Goal: Find specific page/section: Find specific page/section

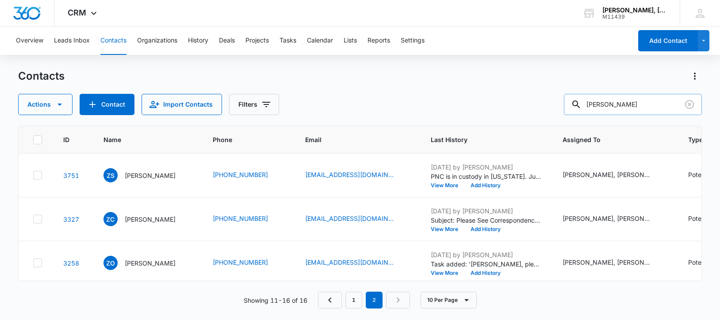
scroll to position [216, 0]
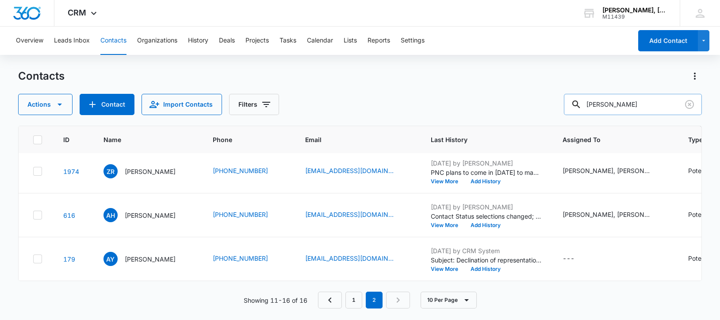
drag, startPoint x: 597, startPoint y: 105, endPoint x: 659, endPoint y: 104, distance: 62.4
click at [659, 104] on input "[PERSON_NAME]" at bounding box center [633, 104] width 138 height 21
paste input "Grand [PERSON_NAME]"
type input "Grand [PERSON_NAME]"
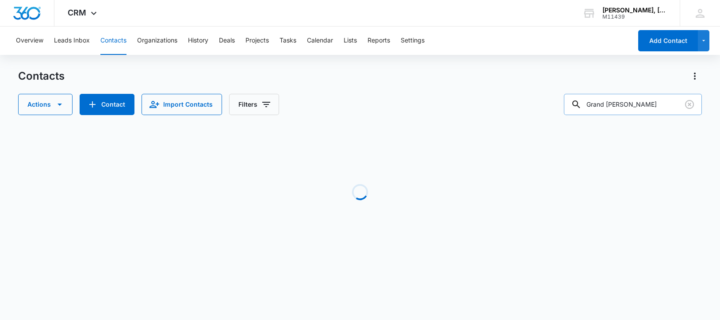
scroll to position [0, 0]
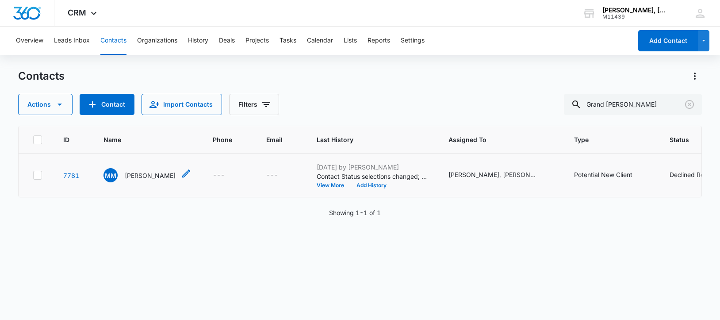
click at [161, 180] on p "[PERSON_NAME]" at bounding box center [150, 175] width 51 height 9
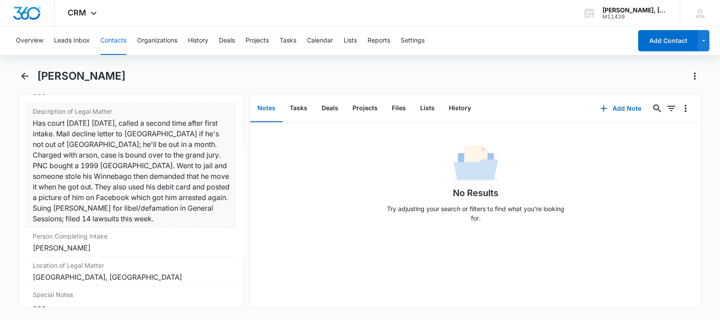
scroll to position [732, 0]
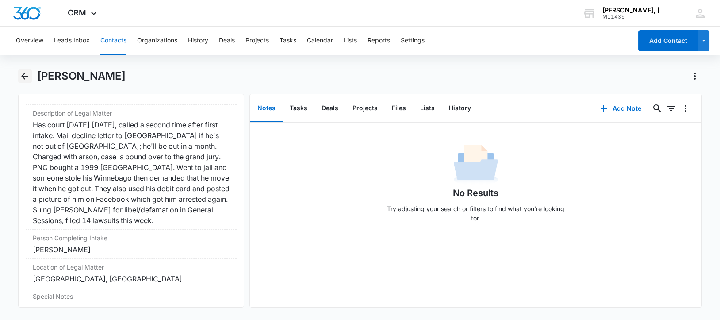
click at [23, 76] on icon "Back" at bounding box center [24, 76] width 7 height 7
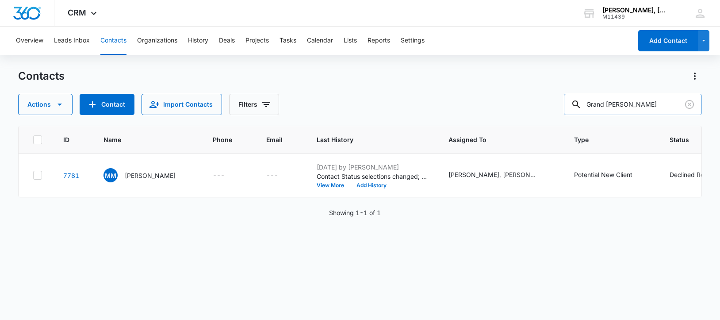
drag, startPoint x: 599, startPoint y: 104, endPoint x: 670, endPoint y: 104, distance: 71.2
click at [670, 104] on input "Grand [PERSON_NAME]" at bounding box center [633, 104] width 138 height 21
paste input "[PERSON_NAME]"
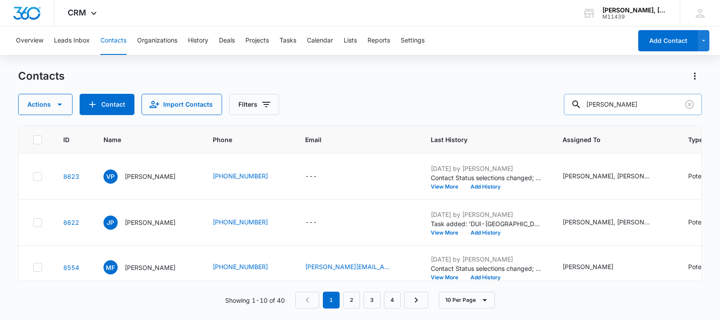
click at [605, 105] on input "[PERSON_NAME]" at bounding box center [633, 104] width 138 height 21
type input "[PERSON_NAME]"
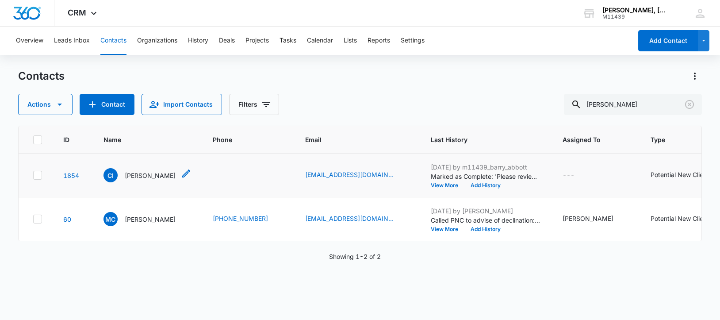
click at [135, 180] on p "[PERSON_NAME]" at bounding box center [150, 175] width 51 height 9
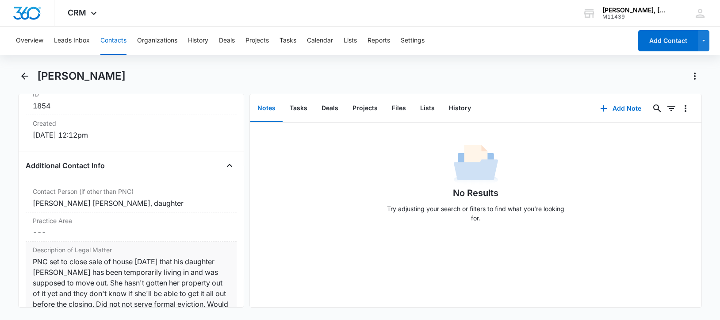
scroll to position [586, 0]
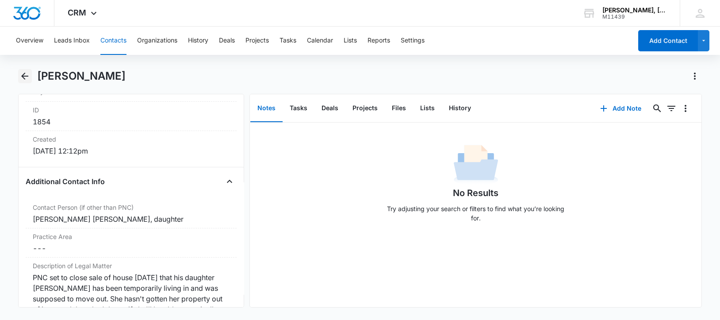
click at [27, 75] on icon "Back" at bounding box center [24, 76] width 11 height 11
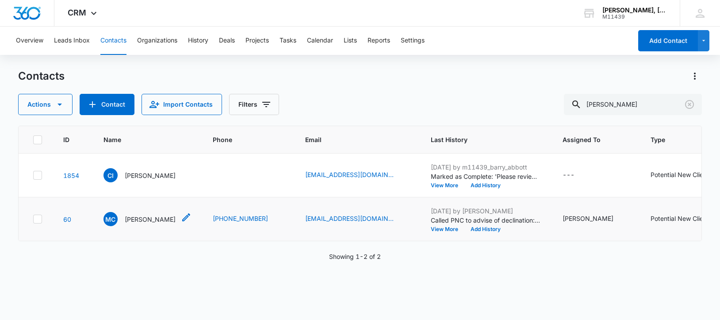
click at [140, 224] on p "[PERSON_NAME]" at bounding box center [150, 218] width 51 height 9
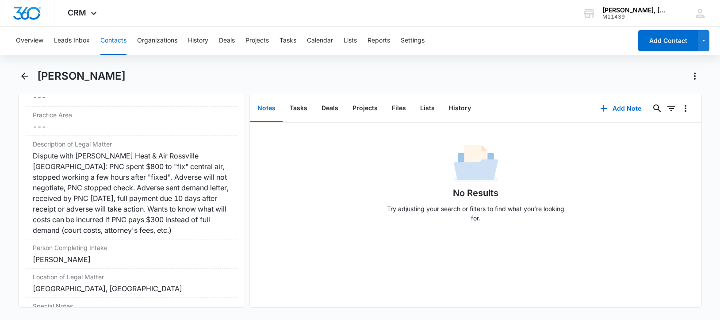
scroll to position [718, 0]
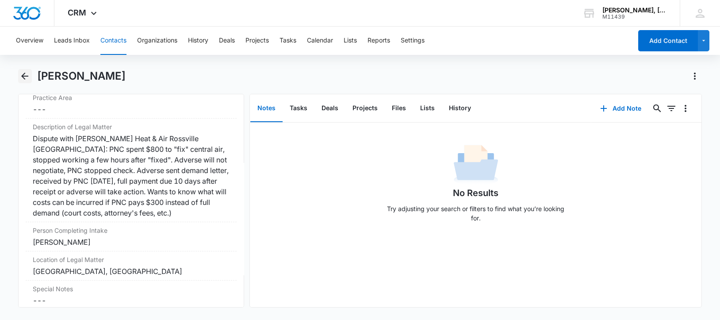
click at [23, 75] on icon "Back" at bounding box center [24, 76] width 7 height 7
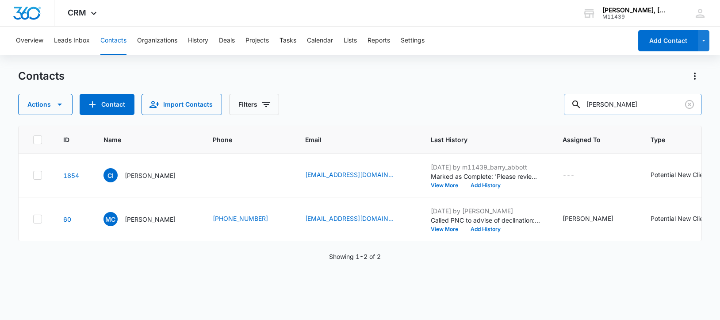
drag, startPoint x: 639, startPoint y: 102, endPoint x: 589, endPoint y: 104, distance: 50.5
click at [589, 104] on div "[PERSON_NAME]" at bounding box center [633, 104] width 138 height 21
paste input "[PERSON_NAME]"
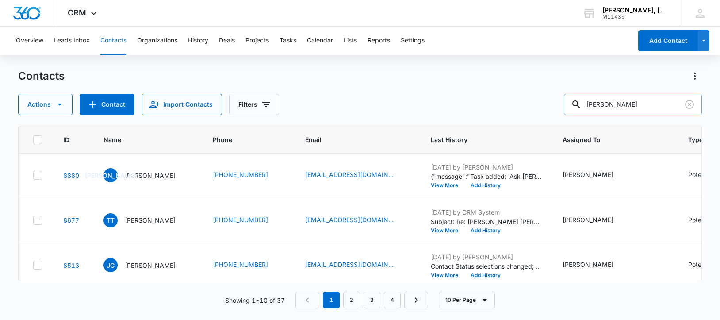
click at [606, 106] on input "[PERSON_NAME]" at bounding box center [633, 104] width 138 height 21
click at [606, 105] on input "[PERSON_NAME]" at bounding box center [633, 104] width 138 height 21
type input "[PERSON_NAME]"
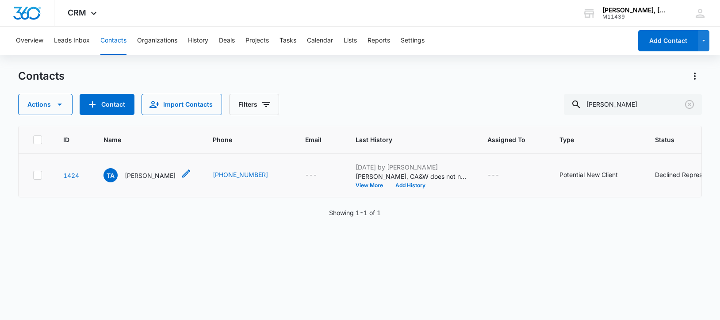
click at [151, 180] on p "[PERSON_NAME]" at bounding box center [150, 175] width 51 height 9
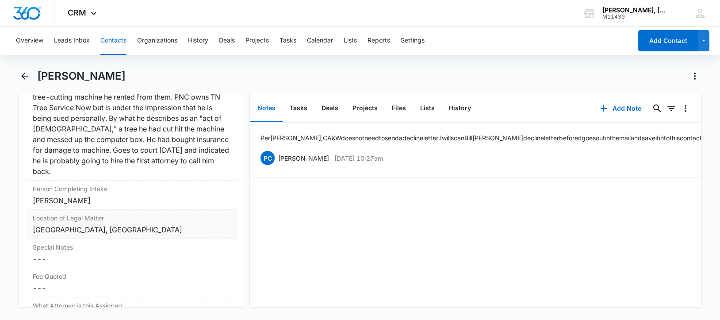
scroll to position [718, 0]
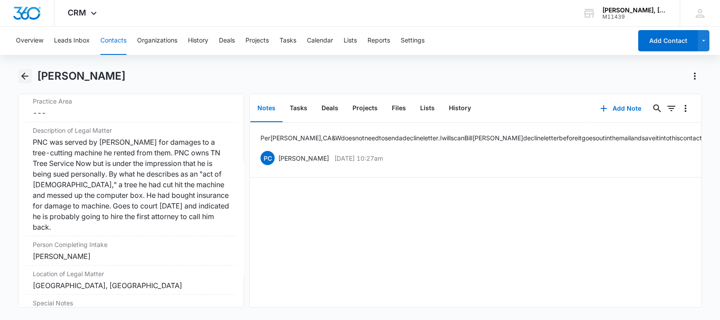
click at [21, 75] on icon "Back" at bounding box center [24, 76] width 11 height 11
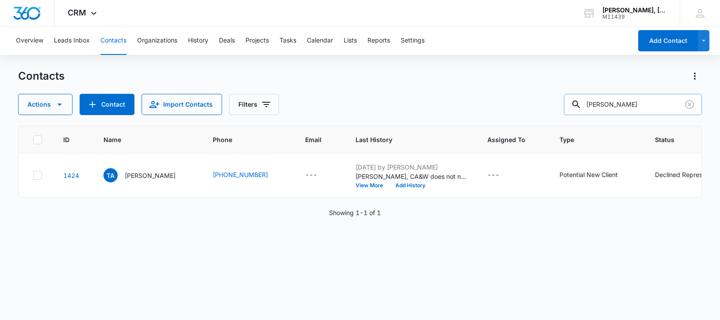
drag, startPoint x: 626, startPoint y: 102, endPoint x: 580, endPoint y: 104, distance: 46.0
click at [580, 104] on div "[PERSON_NAME]" at bounding box center [633, 104] width 138 height 21
paste input "[PERSON_NAME]"
type input "[PERSON_NAME]"
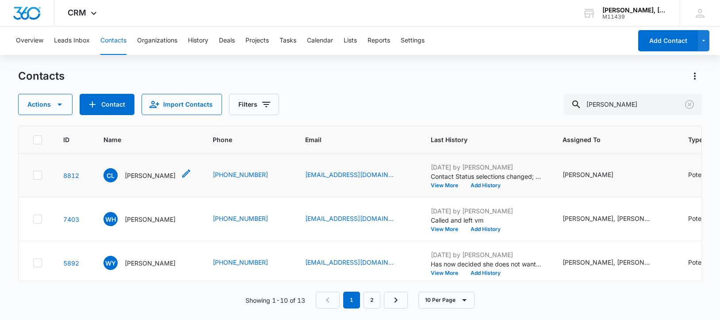
click at [136, 180] on p "[PERSON_NAME]" at bounding box center [150, 175] width 51 height 9
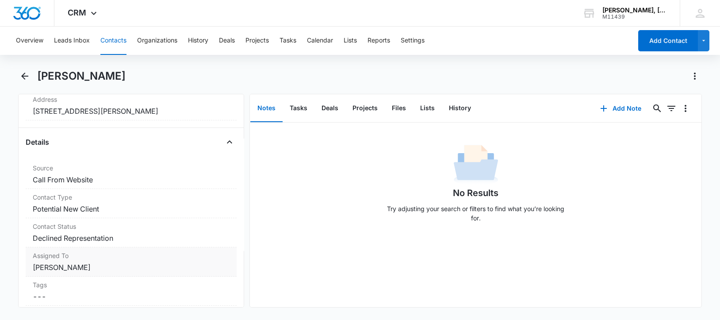
scroll to position [276, 0]
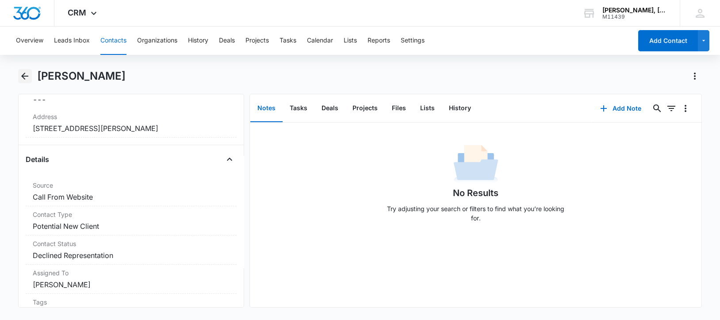
drag, startPoint x: 24, startPoint y: 75, endPoint x: 29, endPoint y: 77, distance: 5.2
click at [24, 75] on icon "Back" at bounding box center [24, 76] width 11 height 11
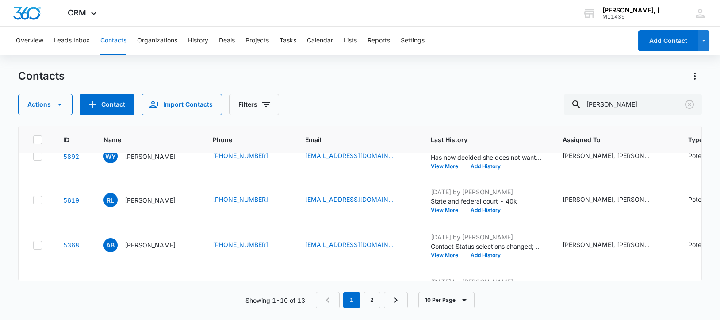
scroll to position [111, 0]
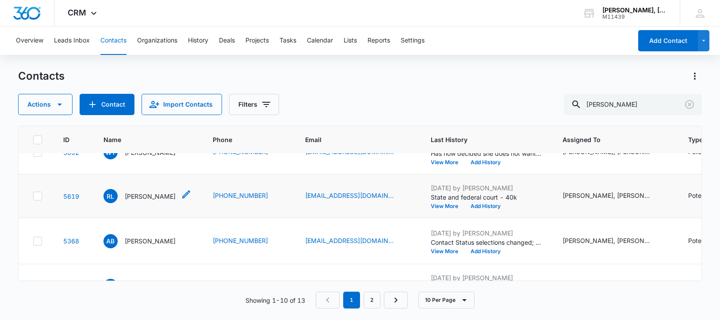
click at [151, 201] on p "[PERSON_NAME]" at bounding box center [150, 195] width 51 height 9
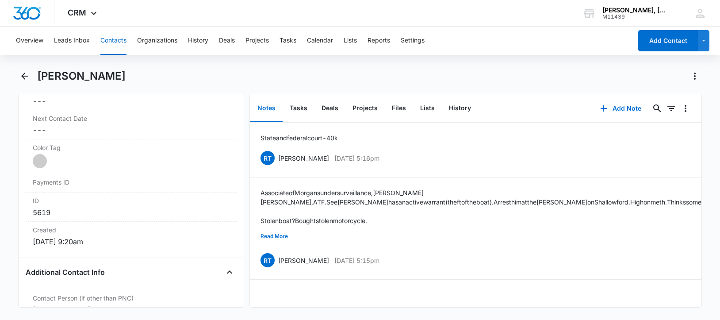
scroll to position [547, 0]
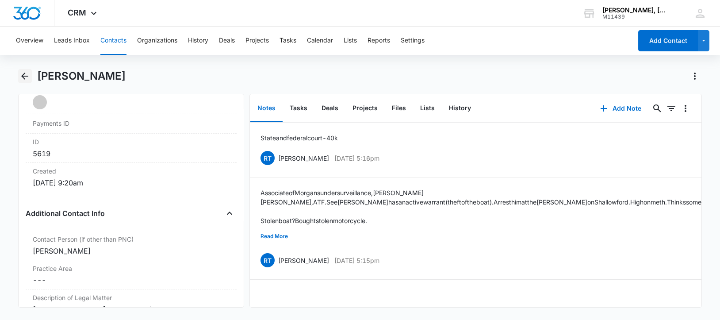
click at [27, 74] on icon "Back" at bounding box center [24, 76] width 11 height 11
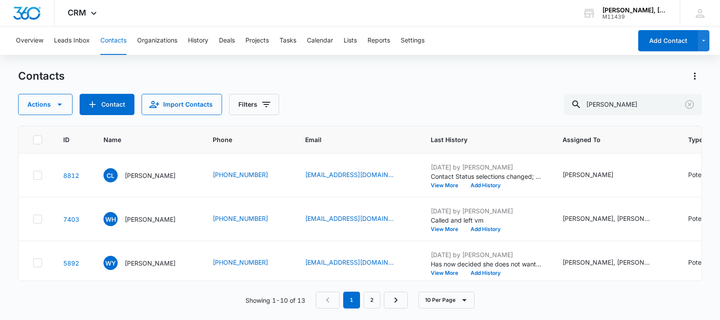
scroll to position [111, 0]
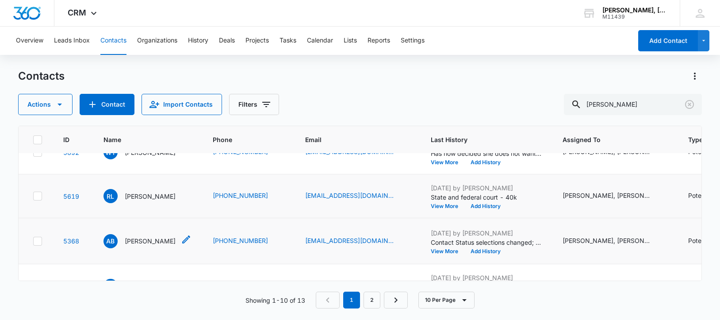
click at [151, 245] on p "[PERSON_NAME]" at bounding box center [150, 240] width 51 height 9
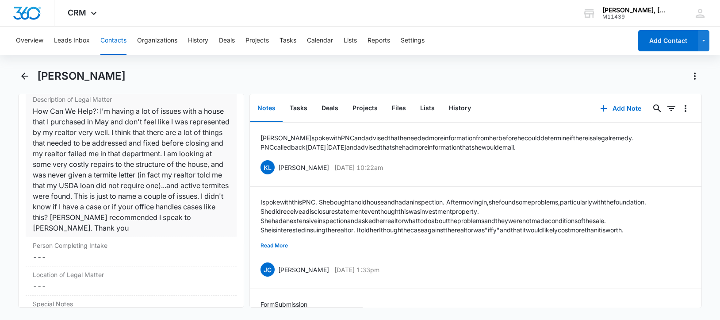
scroll to position [774, 0]
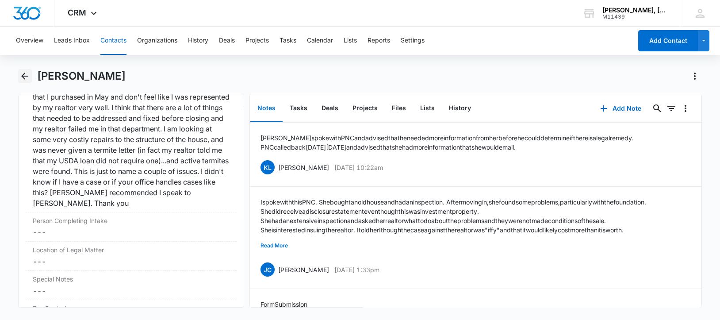
click at [24, 78] on icon "Back" at bounding box center [24, 76] width 7 height 7
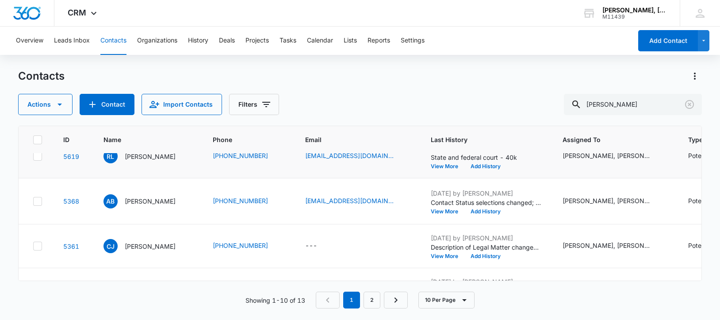
scroll to position [221, 0]
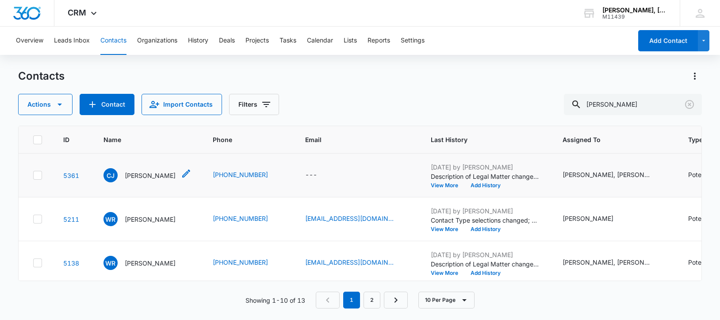
click at [153, 180] on p "[PERSON_NAME]" at bounding box center [150, 175] width 51 height 9
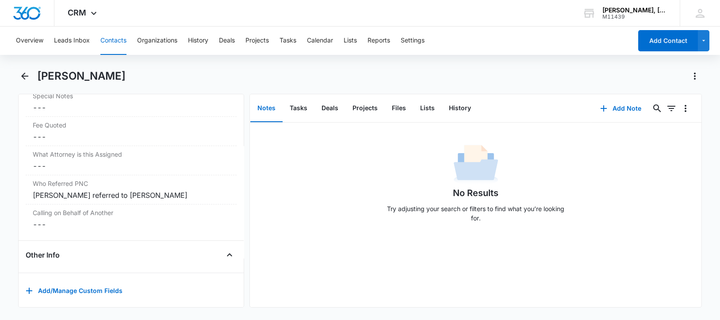
scroll to position [857, 0]
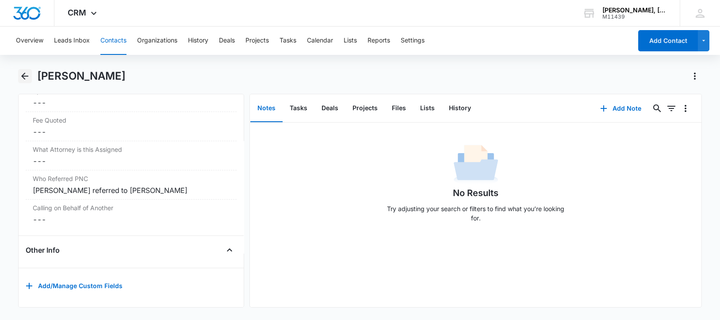
click at [24, 77] on icon "Back" at bounding box center [24, 76] width 11 height 11
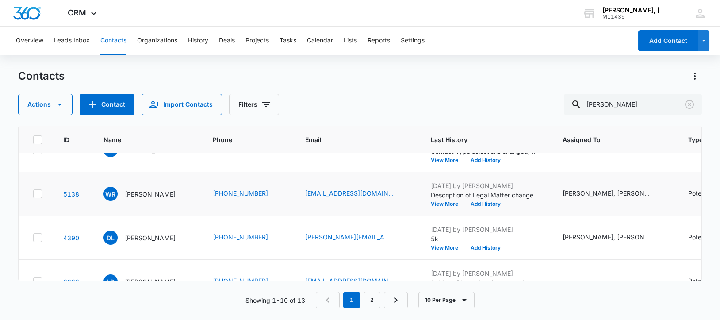
scroll to position [332, 0]
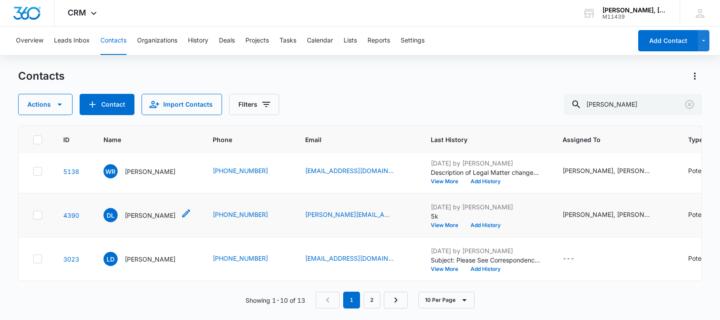
click at [146, 220] on p "[PERSON_NAME]" at bounding box center [150, 215] width 51 height 9
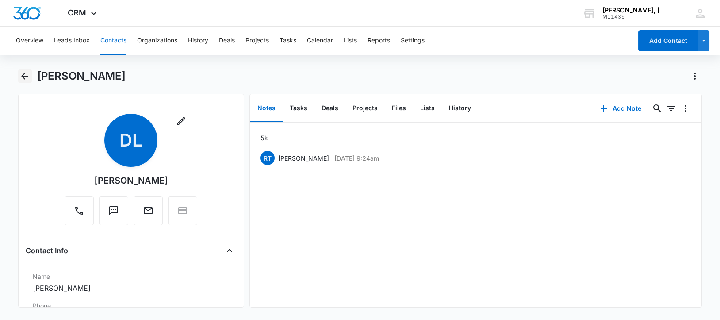
click at [25, 73] on icon "Back" at bounding box center [24, 76] width 11 height 11
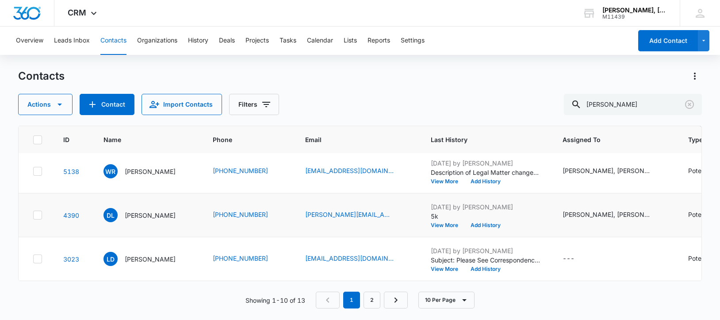
scroll to position [412, 0]
click at [139, 254] on p "[PERSON_NAME]" at bounding box center [150, 258] width 51 height 9
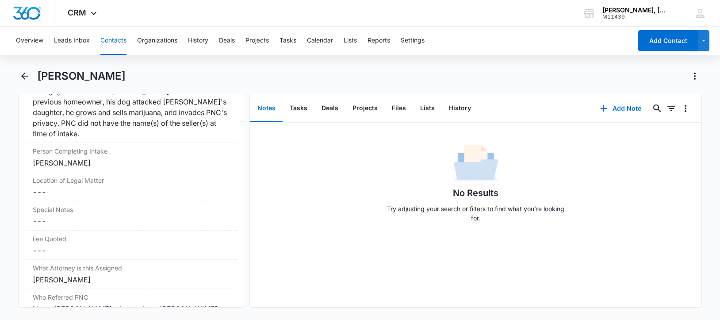
scroll to position [736, 0]
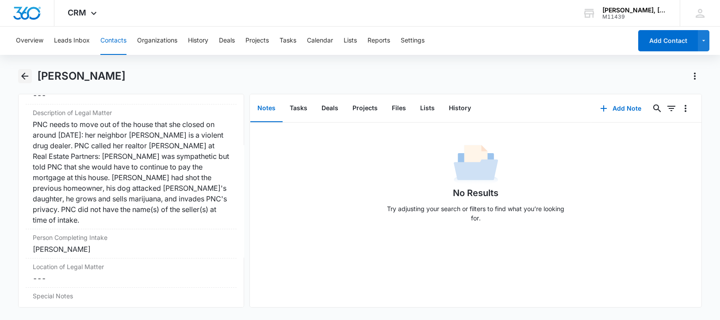
click at [25, 75] on icon "Back" at bounding box center [24, 76] width 11 height 11
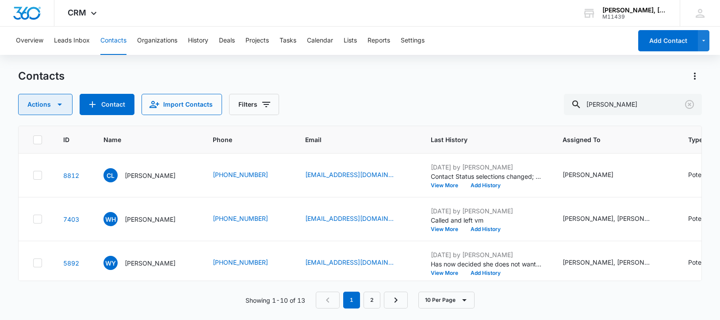
scroll to position [412, 0]
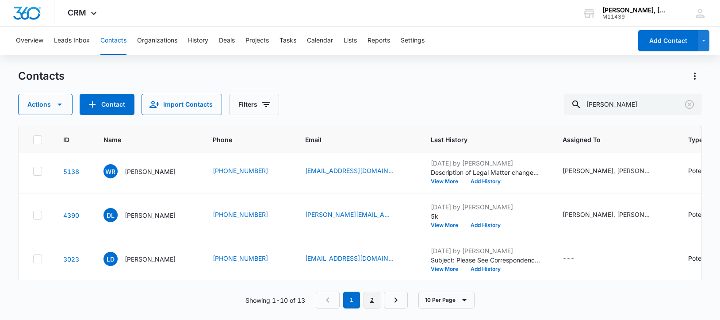
click at [371, 298] on link "2" at bounding box center [372, 299] width 17 height 17
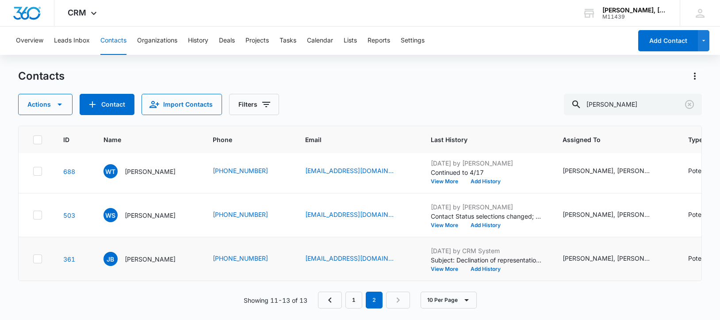
scroll to position [65, 0]
click at [133, 254] on p "[PERSON_NAME]" at bounding box center [150, 258] width 51 height 9
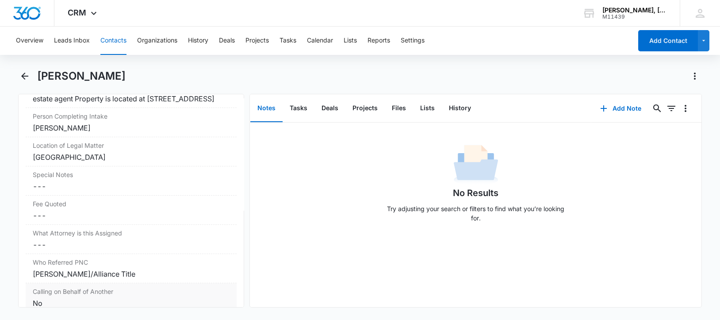
scroll to position [727, 0]
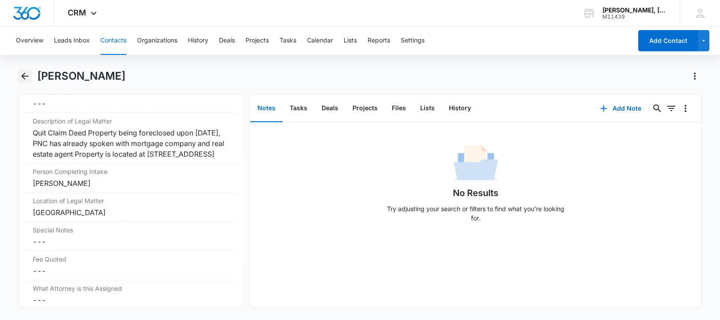
click at [22, 75] on icon "Back" at bounding box center [24, 76] width 11 height 11
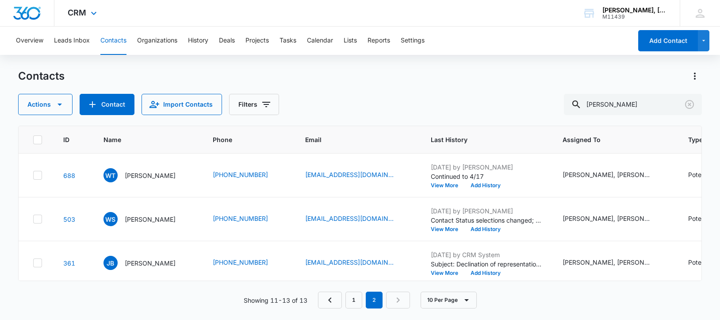
scroll to position [65, 0]
